Goal: Complete application form: Complete application form

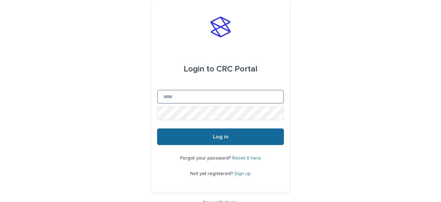
type input "**********"
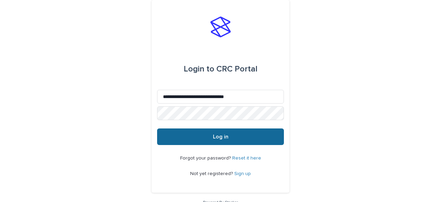
click at [202, 140] on button "Log in" at bounding box center [220, 136] width 127 height 17
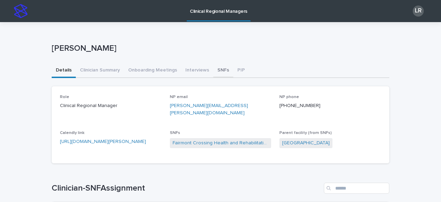
click at [219, 69] on button "SNFs" at bounding box center [223, 70] width 20 height 14
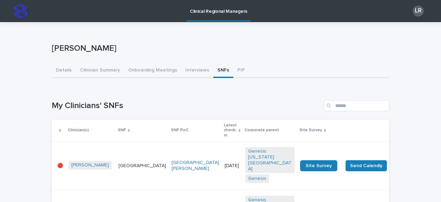
scroll to position [52, 0]
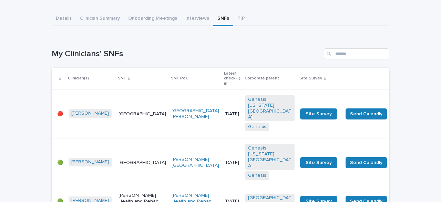
click at [123, 112] on td "[GEOGRAPHIC_DATA]" at bounding box center [142, 114] width 53 height 49
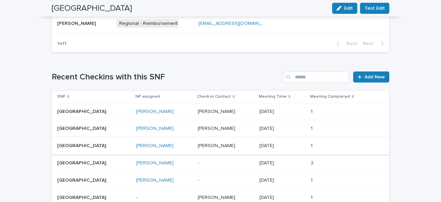
scroll to position [478, 0]
click at [374, 75] on span "Add New" at bounding box center [375, 77] width 20 height 5
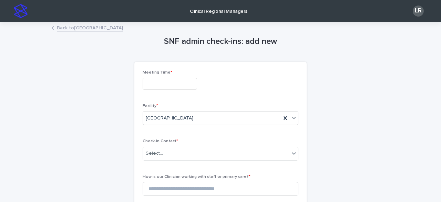
click at [174, 81] on input "text" at bounding box center [170, 84] width 54 height 12
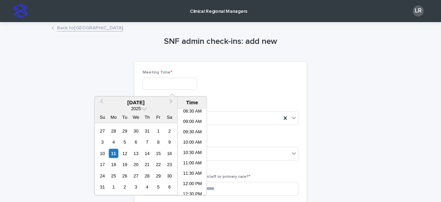
scroll to position [174, 0]
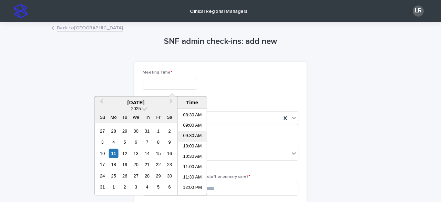
click at [192, 134] on li "09:30 AM" at bounding box center [192, 136] width 29 height 10
type input "**********"
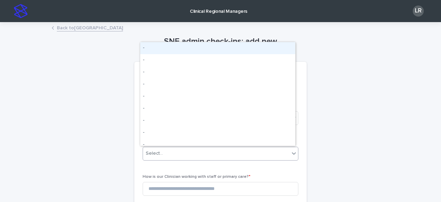
click at [178, 150] on div "Select..." at bounding box center [216, 153] width 147 height 11
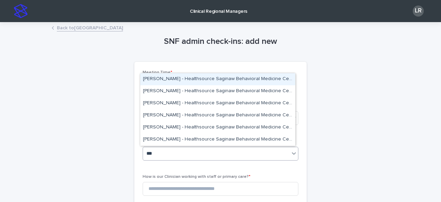
type input "****"
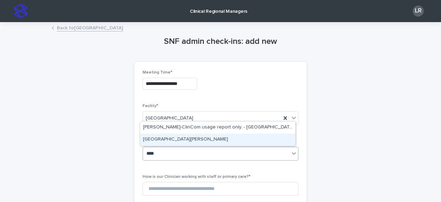
click at [176, 138] on div "[GEOGRAPHIC_DATA][PERSON_NAME]" at bounding box center [217, 139] width 155 height 12
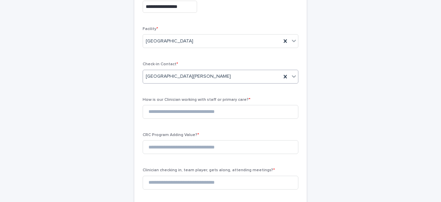
scroll to position [78, 0]
click at [193, 110] on input at bounding box center [221, 111] width 156 height 14
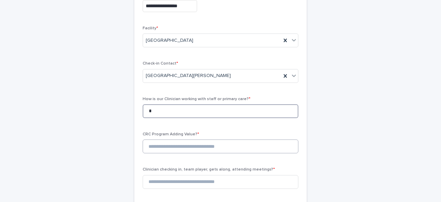
type input "*"
click at [182, 147] on input at bounding box center [221, 146] width 156 height 14
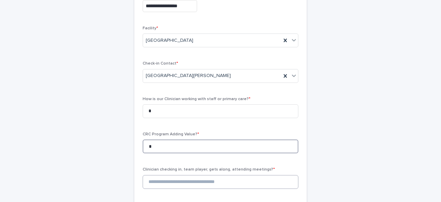
type input "*"
click at [173, 181] on input at bounding box center [221, 182] width 156 height 14
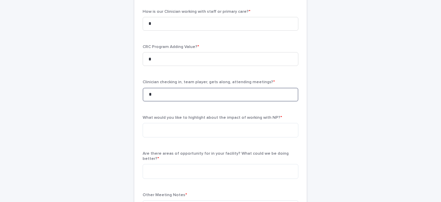
scroll to position [165, 0]
type input "*"
click at [188, 130] on textarea at bounding box center [221, 129] width 156 height 14
paste textarea "**********"
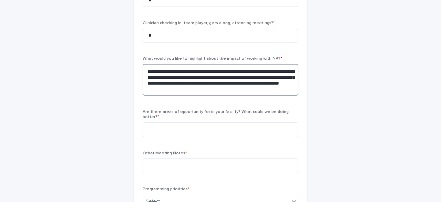
scroll to position [225, 0]
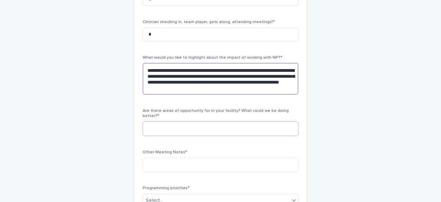
type textarea "**********"
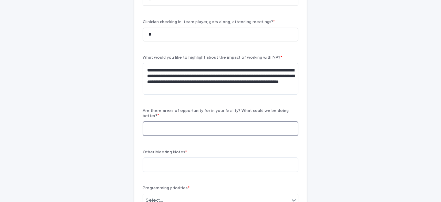
click at [192, 124] on textarea at bounding box center [221, 128] width 156 height 14
type textarea "**"
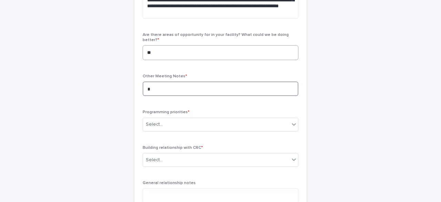
scroll to position [304, 0]
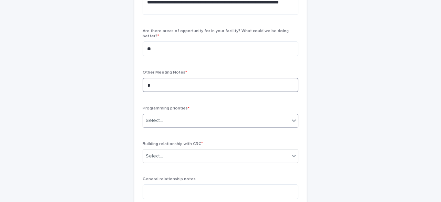
type textarea "*"
click at [192, 115] on div "Select..." at bounding box center [216, 120] width 147 height 11
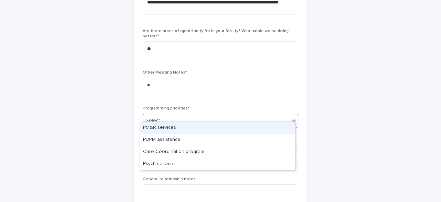
click at [182, 125] on div "PM&R services" at bounding box center [217, 128] width 155 height 12
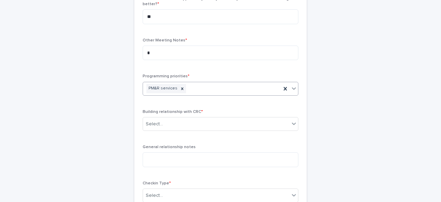
scroll to position [337, 0]
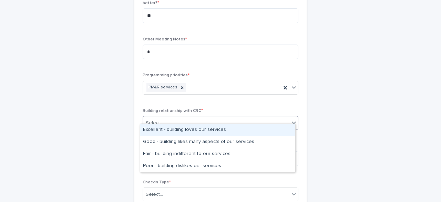
click at [182, 117] on div "Select..." at bounding box center [216, 122] width 147 height 11
click at [181, 130] on div "Excellent - building loves our services" at bounding box center [217, 130] width 155 height 12
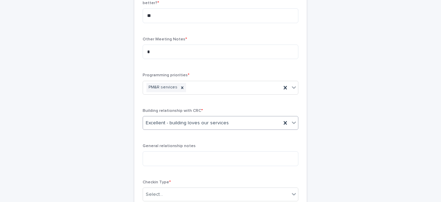
scroll to position [414, 0]
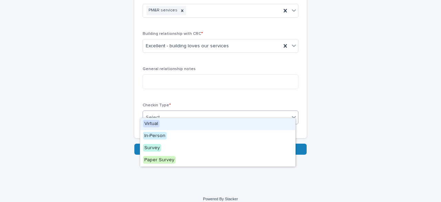
click at [157, 114] on div "Select..." at bounding box center [154, 117] width 17 height 7
click at [162, 123] on div "Virtual" at bounding box center [217, 124] width 155 height 12
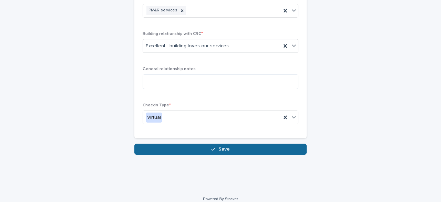
click at [211, 147] on icon "button" at bounding box center [213, 149] width 4 height 5
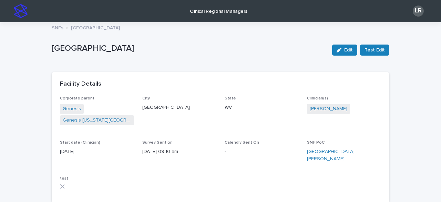
click at [24, 13] on img at bounding box center [21, 11] width 14 height 14
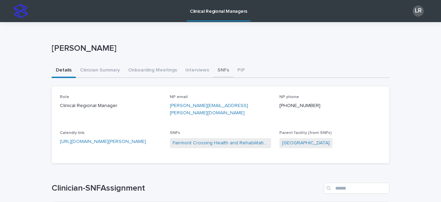
click at [217, 70] on button "SNFs" at bounding box center [223, 70] width 20 height 14
